Goal: Navigation & Orientation: Find specific page/section

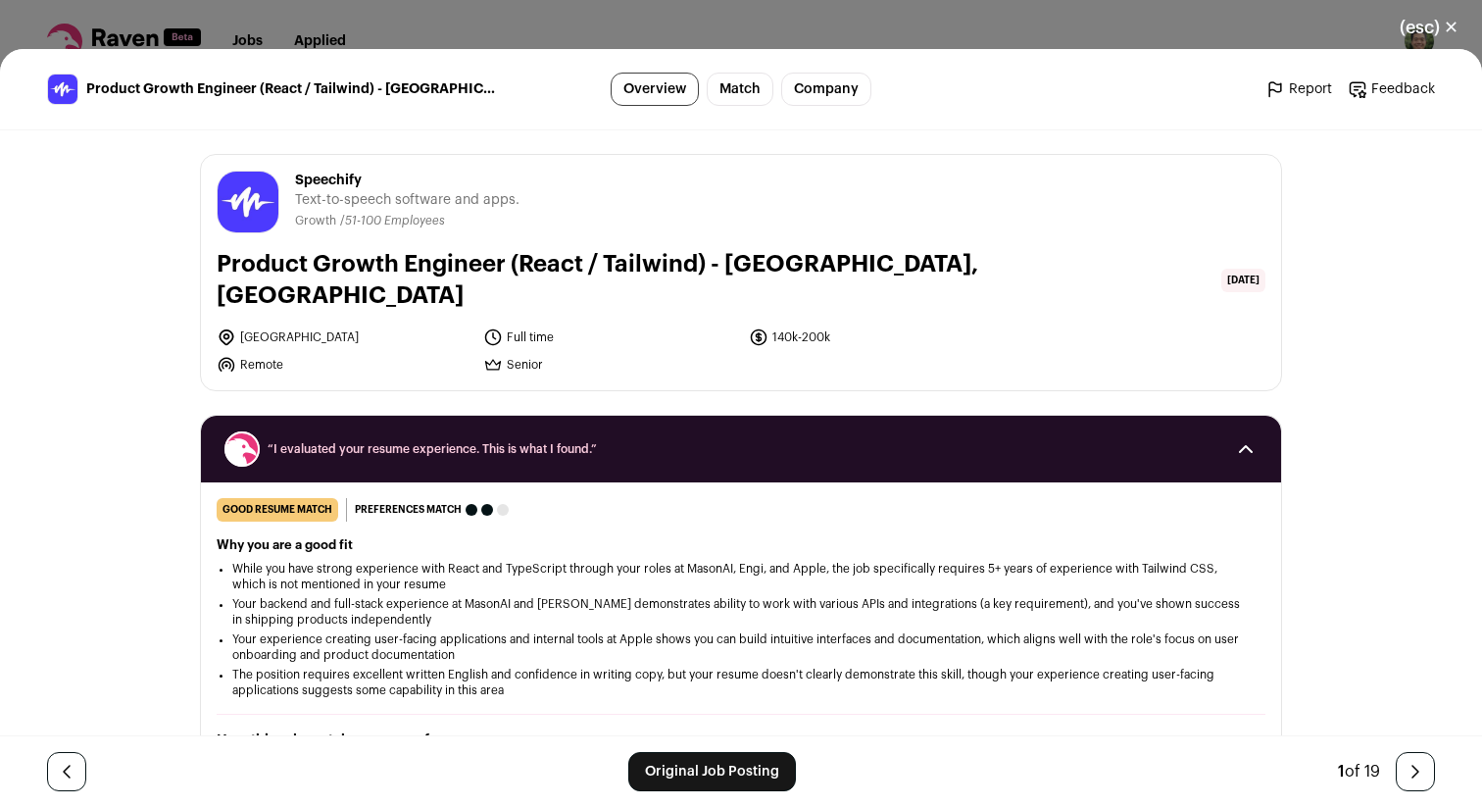
click at [895, 27] on div "(esc) ✕ Product Growth Engineer (React / Tailwind) - [GEOGRAPHIC_DATA], [GEOGRA…" at bounding box center [741, 403] width 1482 height 807
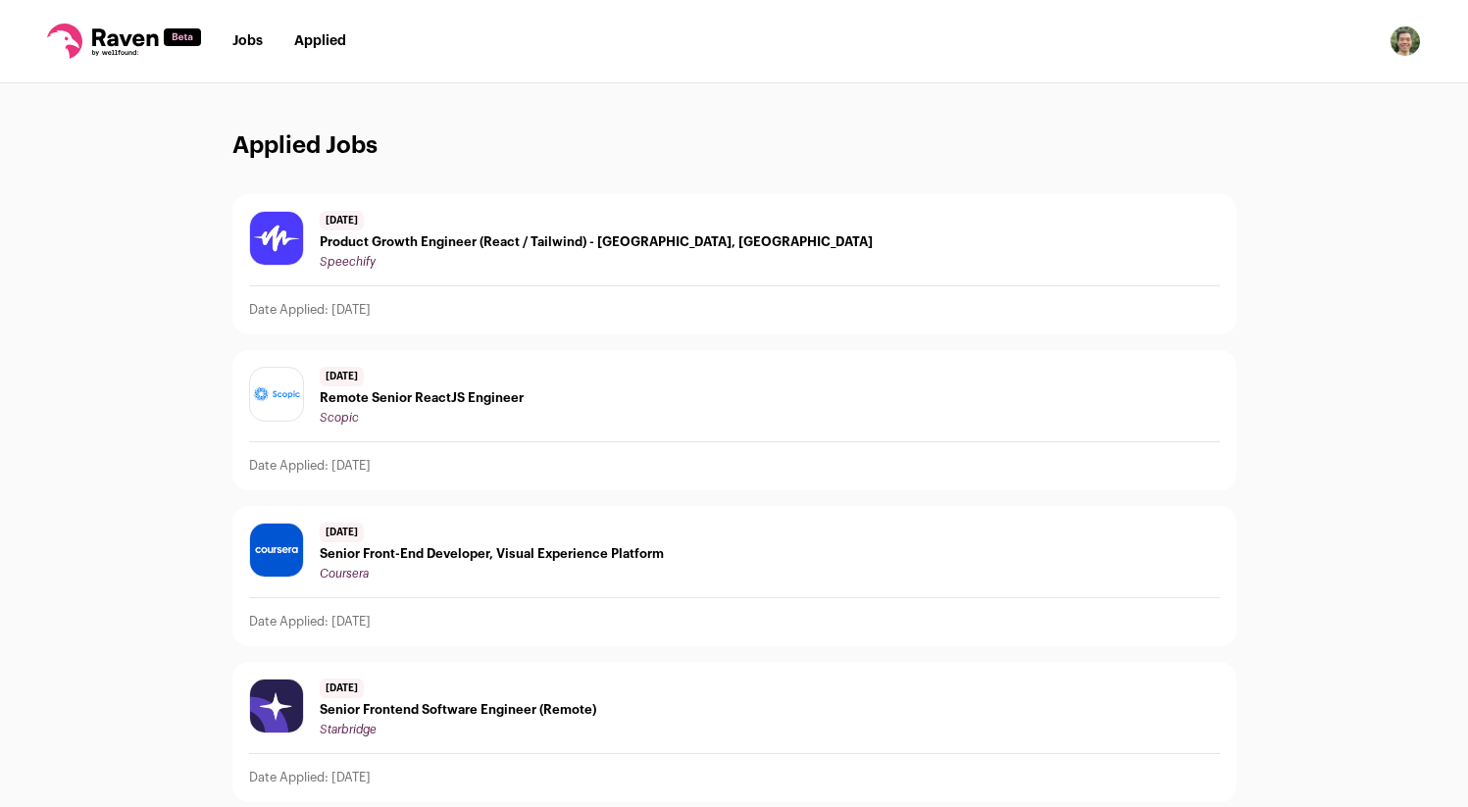
click at [240, 34] on link "Jobs" at bounding box center [247, 41] width 30 height 14
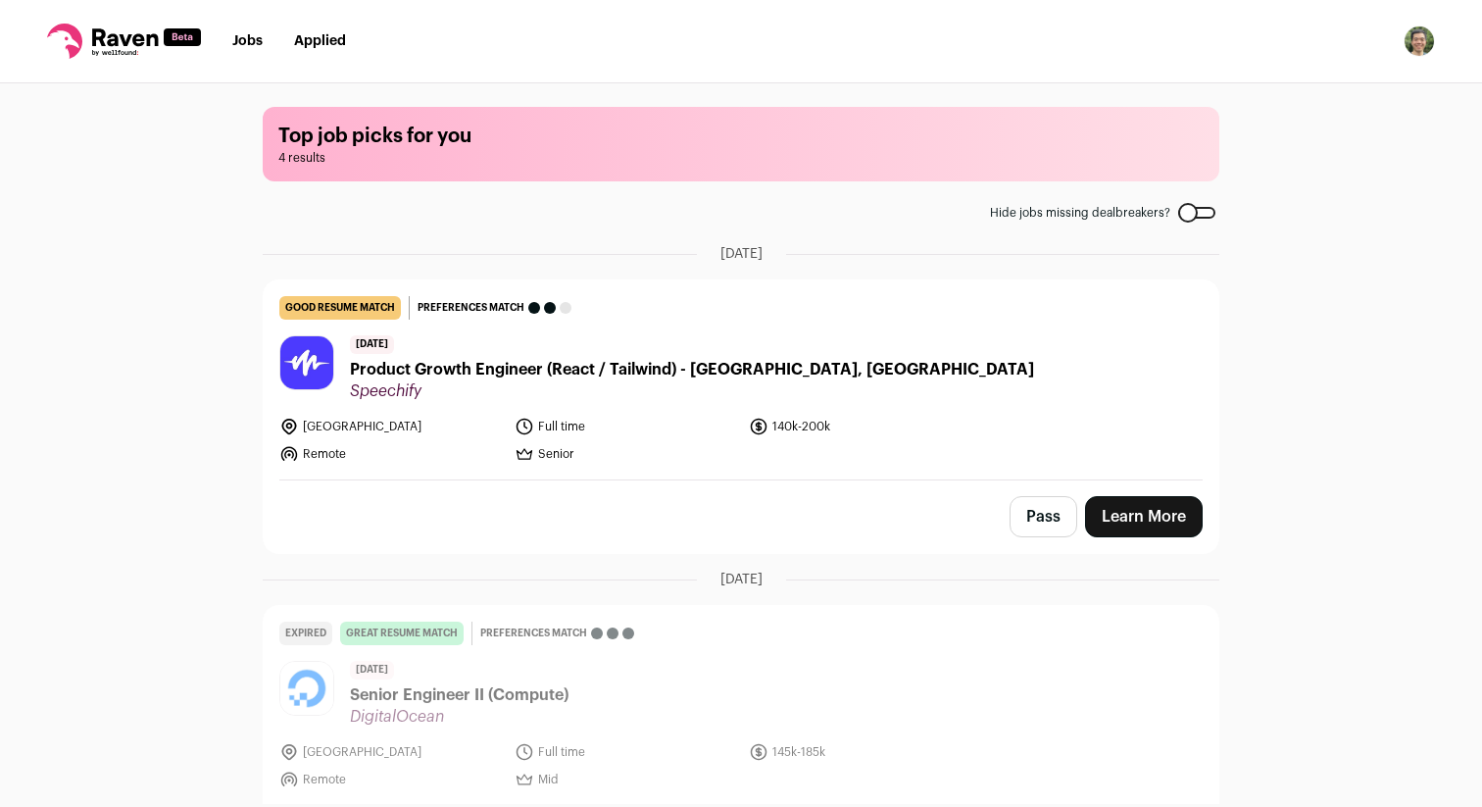
click at [645, 371] on span "Product Growth Engineer (React / Tailwind) - [GEOGRAPHIC_DATA], [GEOGRAPHIC_DAT…" at bounding box center [692, 370] width 684 height 24
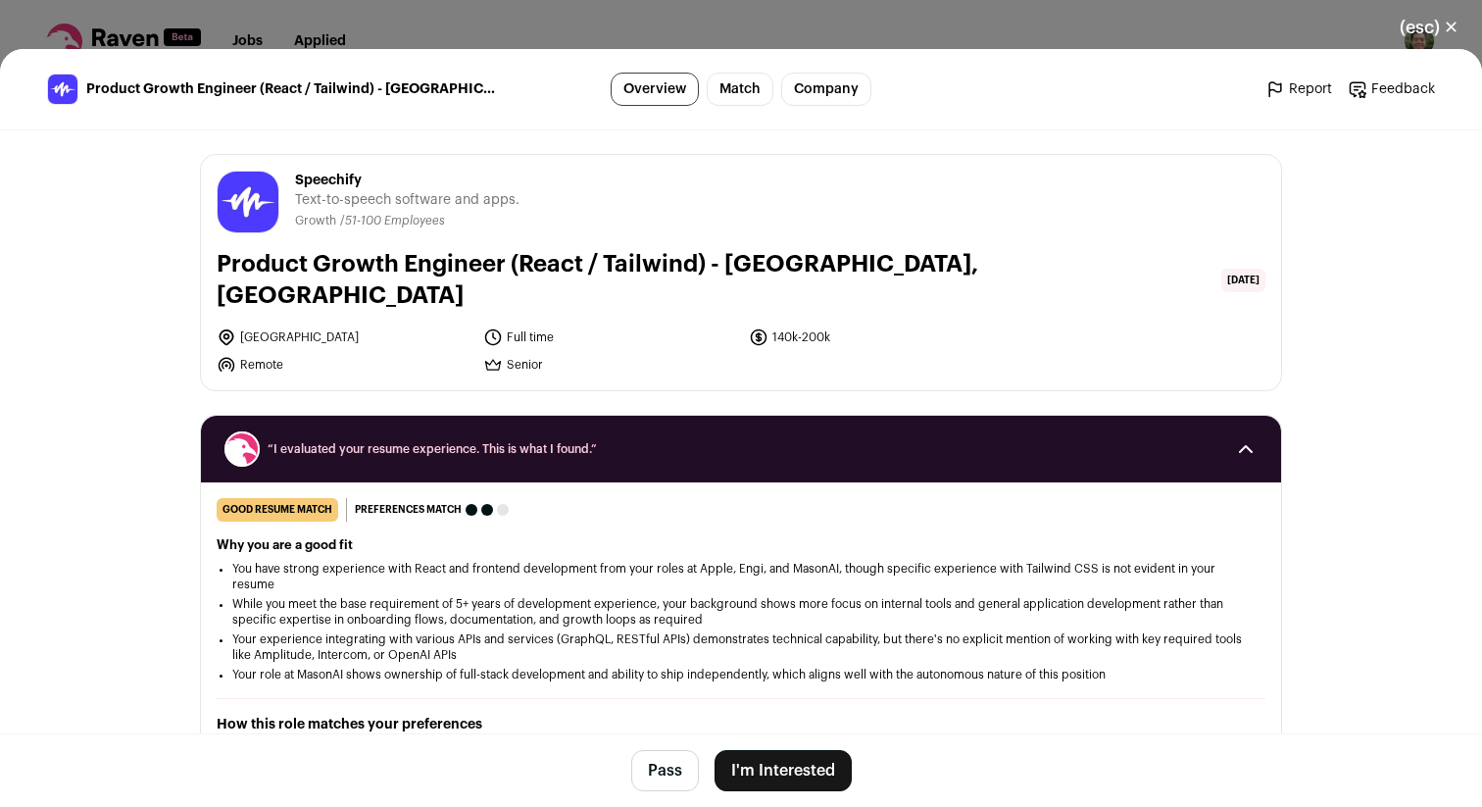
click at [759, 14] on div "(esc) ✕ Product Growth Engineer (React / Tailwind) - [GEOGRAPHIC_DATA], [GEOGRA…" at bounding box center [741, 403] width 1482 height 807
